Goal: Use online tool/utility: Use online tool/utility

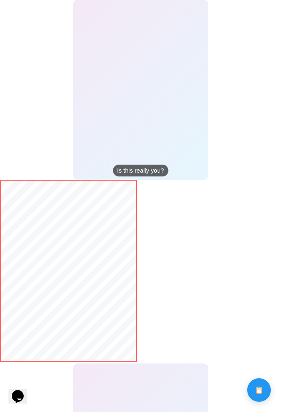
scroll to position [408, 0]
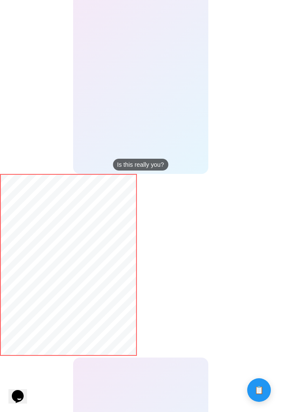
click at [189, 228] on body "Calculate distance! Calculate distance!" at bounding box center [140, 151] width 281 height 1140
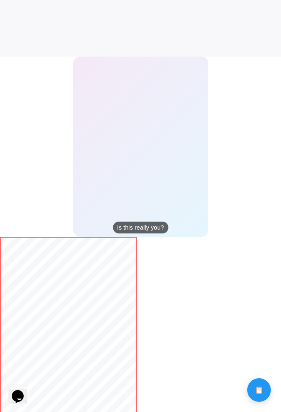
scroll to position [284, 0]
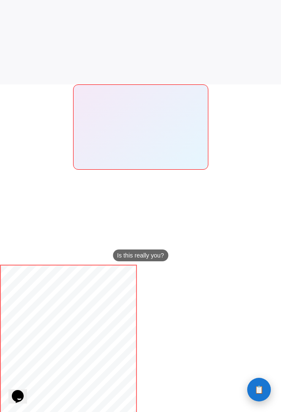
scroll to position [354, 0]
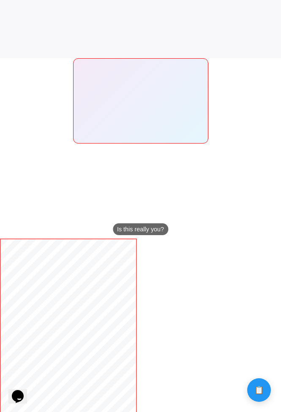
click at [228, 172] on body "Calculate distance! Calculate distance!" at bounding box center [140, 216] width 281 height 1140
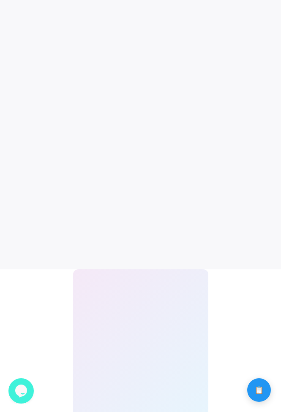
scroll to position [70, 0]
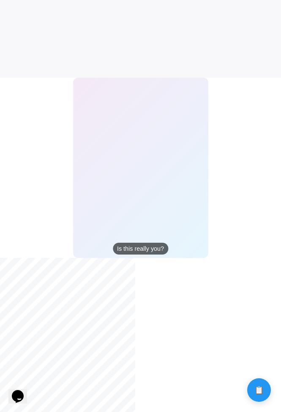
scroll to position [317, 0]
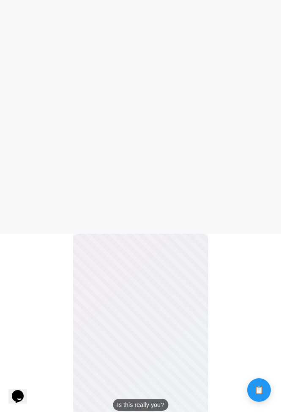
scroll to position [280, 0]
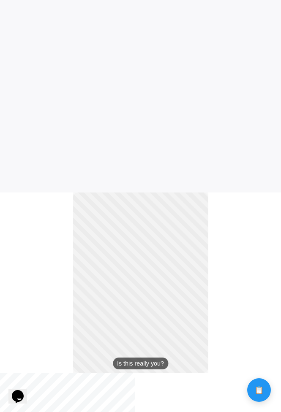
scroll to position [220, 0]
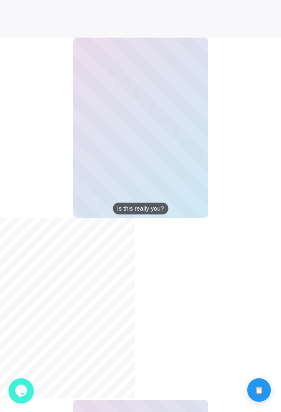
click at [266, 265] on body "Calculate distance! Calculate distance!" at bounding box center [140, 193] width 281 height 1136
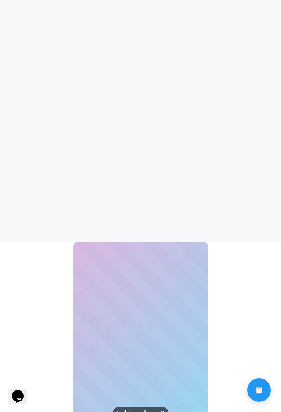
scroll to position [65, 0]
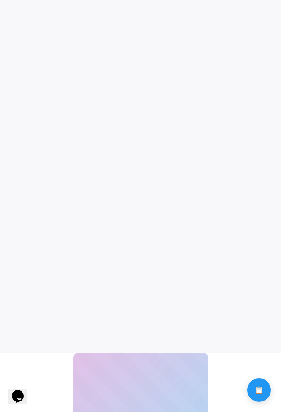
scroll to position [56, 0]
